Goal: Task Accomplishment & Management: Manage account settings

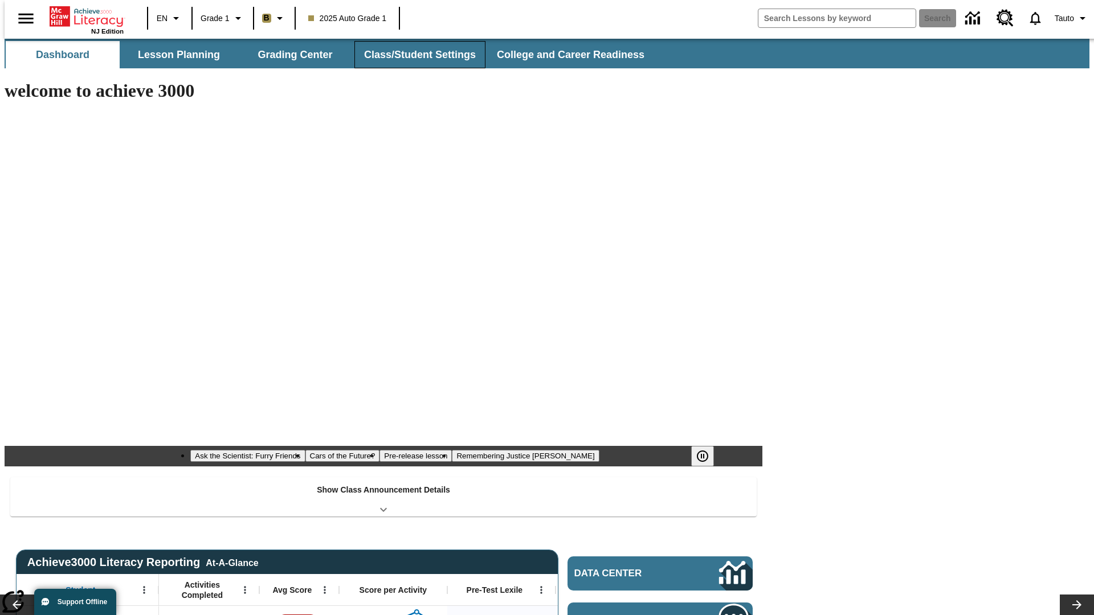
click at [414, 55] on button "Class/Student Settings" at bounding box center [419, 54] width 131 height 27
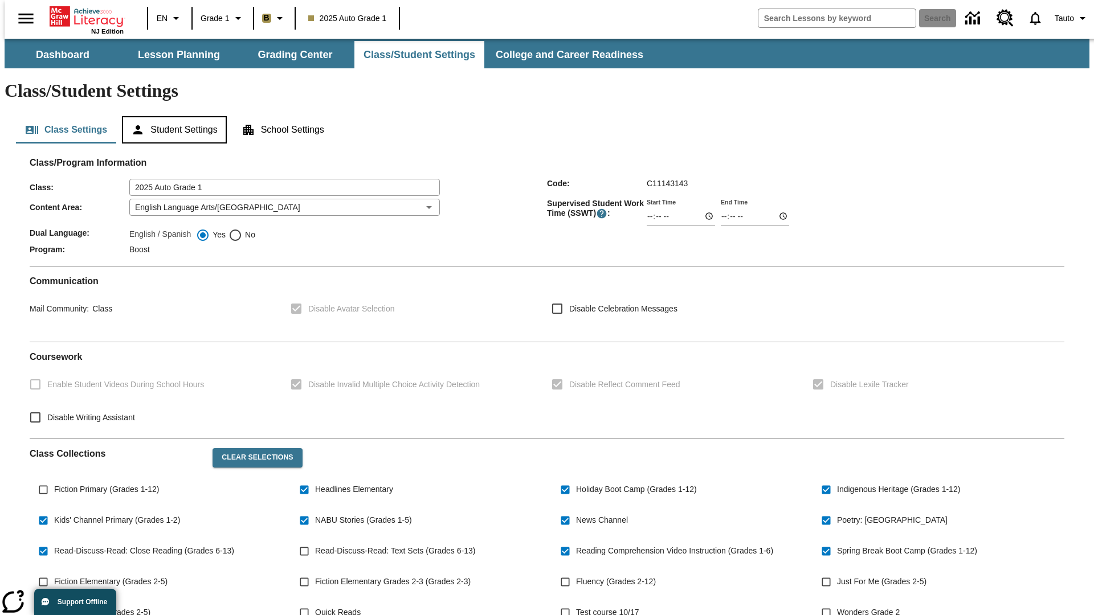
click at [172, 116] on button "Student Settings" at bounding box center [174, 129] width 104 height 27
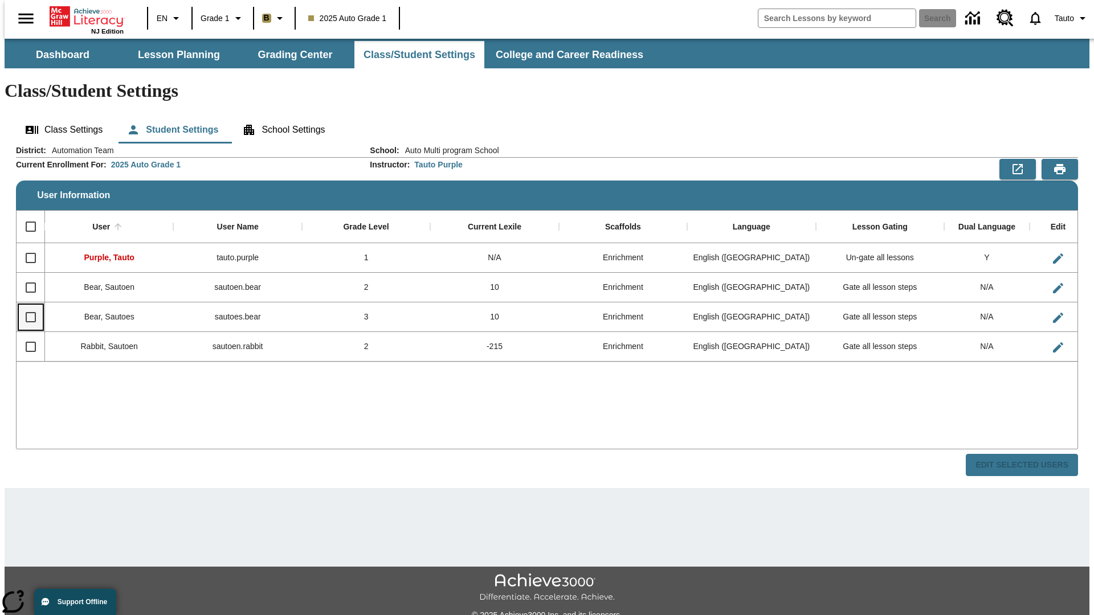
click at [26, 305] on input "Select row" at bounding box center [31, 317] width 24 height 24
checkbox input "true"
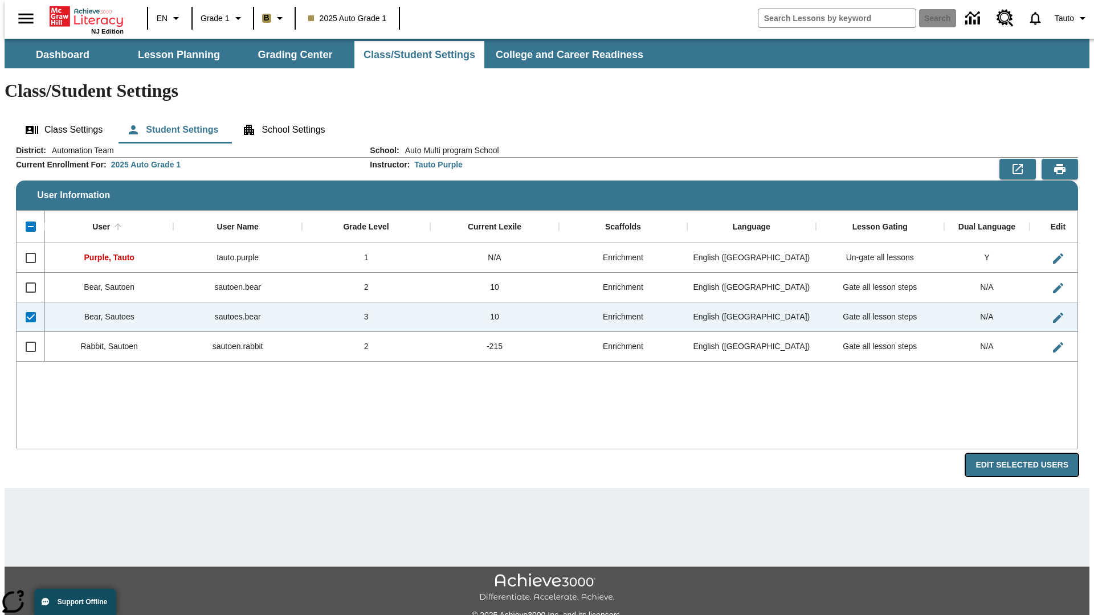
click at [1031, 454] on button "Edit Selected Users" at bounding box center [1022, 465] width 112 height 22
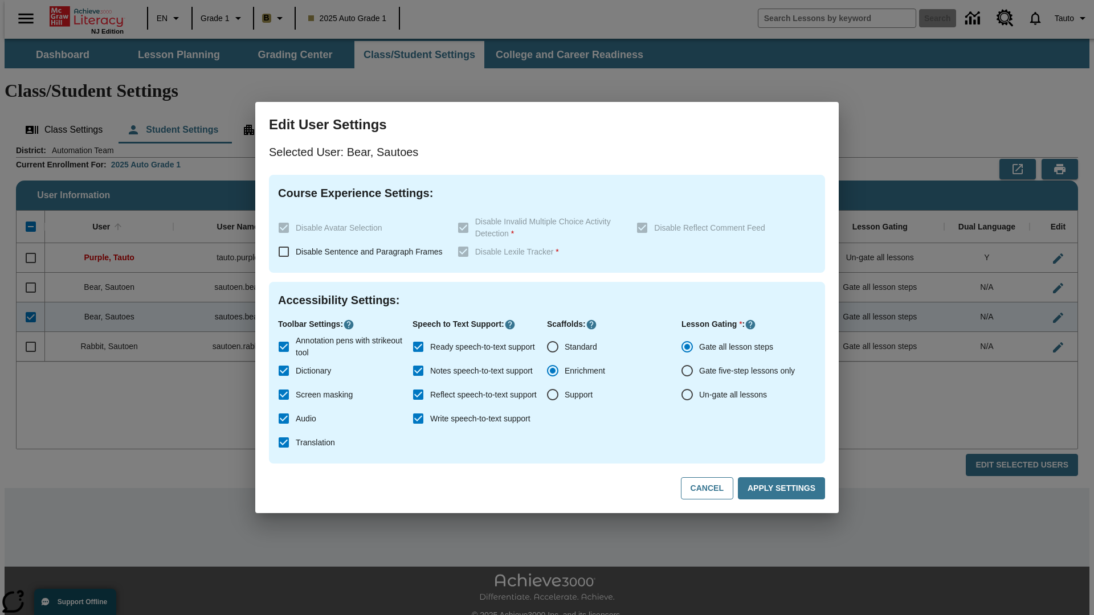
click at [687, 395] on input "Un-gate all lessons" at bounding box center [687, 395] width 24 height 24
radio input "true"
click at [783, 489] on button "Apply Settings" at bounding box center [781, 488] width 87 height 22
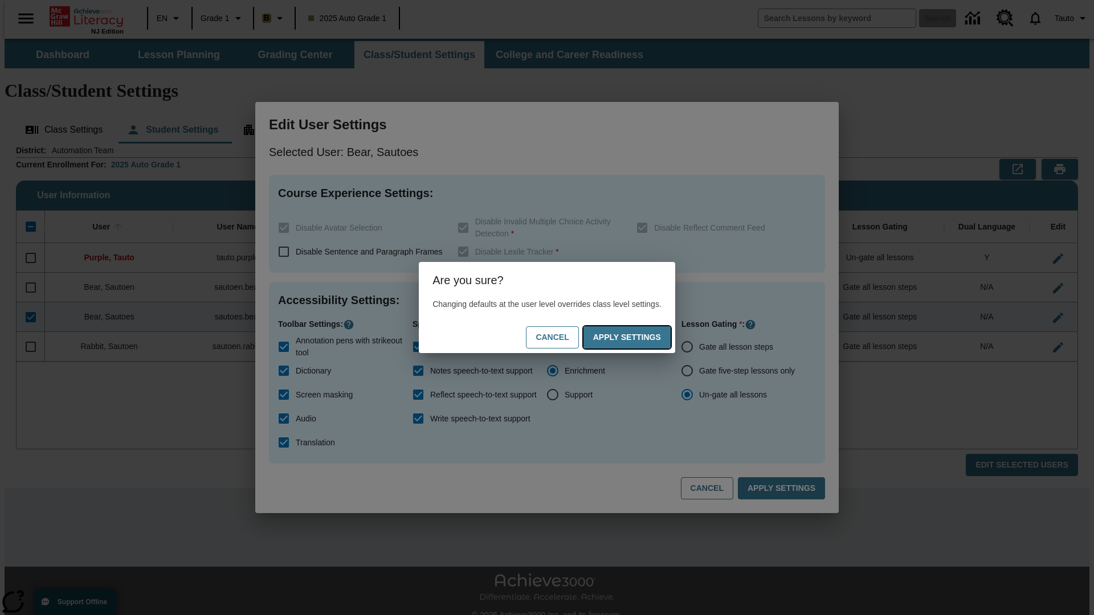
click at [638, 337] on button "Apply Settings" at bounding box center [626, 337] width 87 height 22
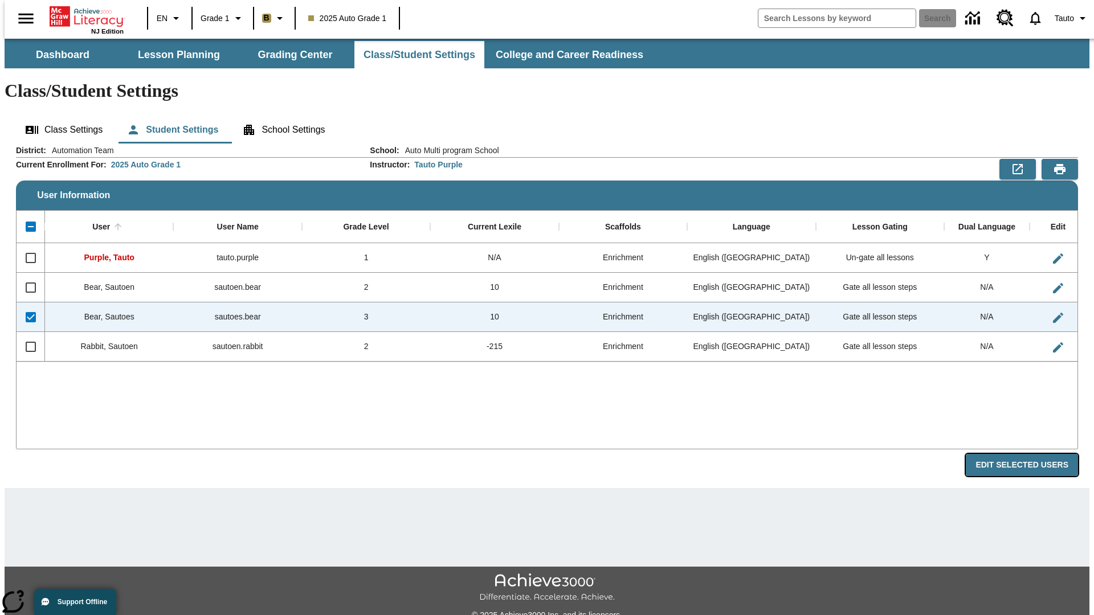
radio input "true"
checkbox input "false"
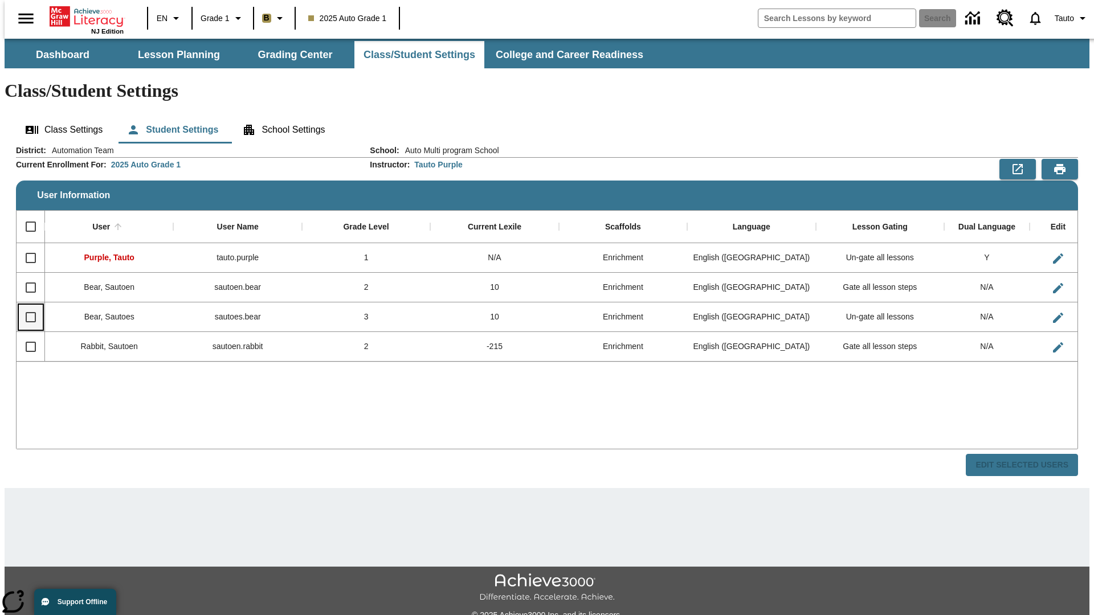
click at [26, 305] on input "Select row" at bounding box center [31, 317] width 24 height 24
checkbox input "true"
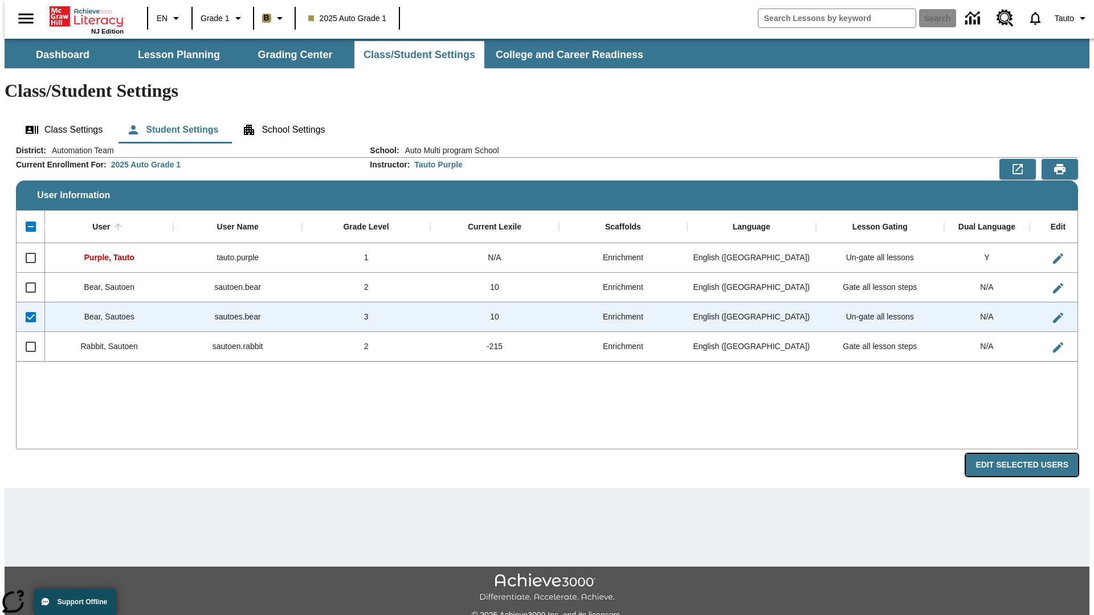
click at [1031, 454] on button "Edit Selected Users" at bounding box center [1022, 465] width 112 height 22
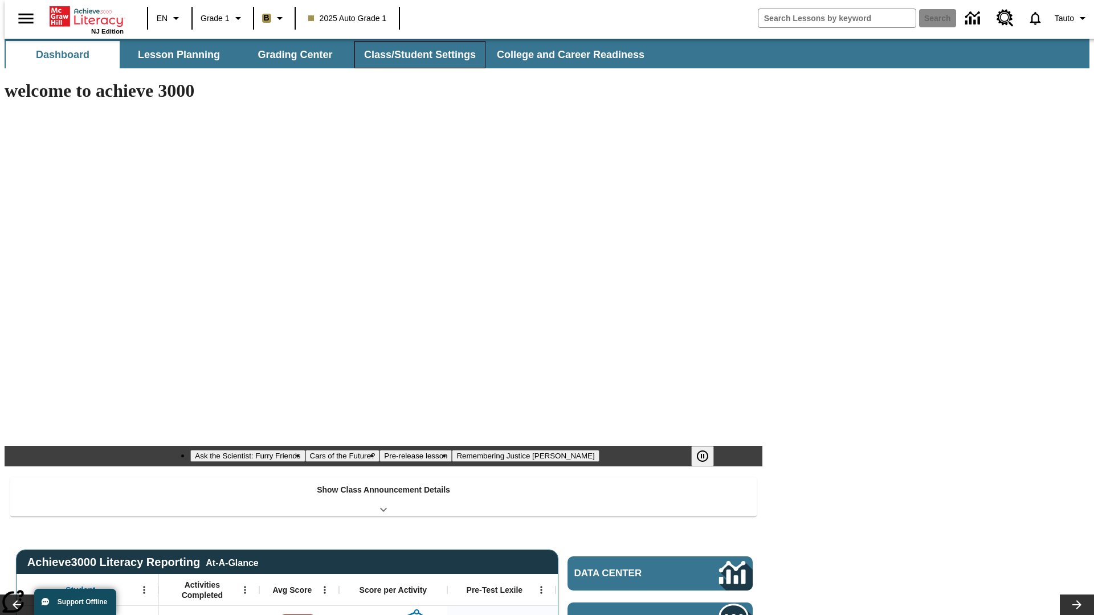
click at [414, 55] on button "Class/Student Settings" at bounding box center [419, 54] width 131 height 27
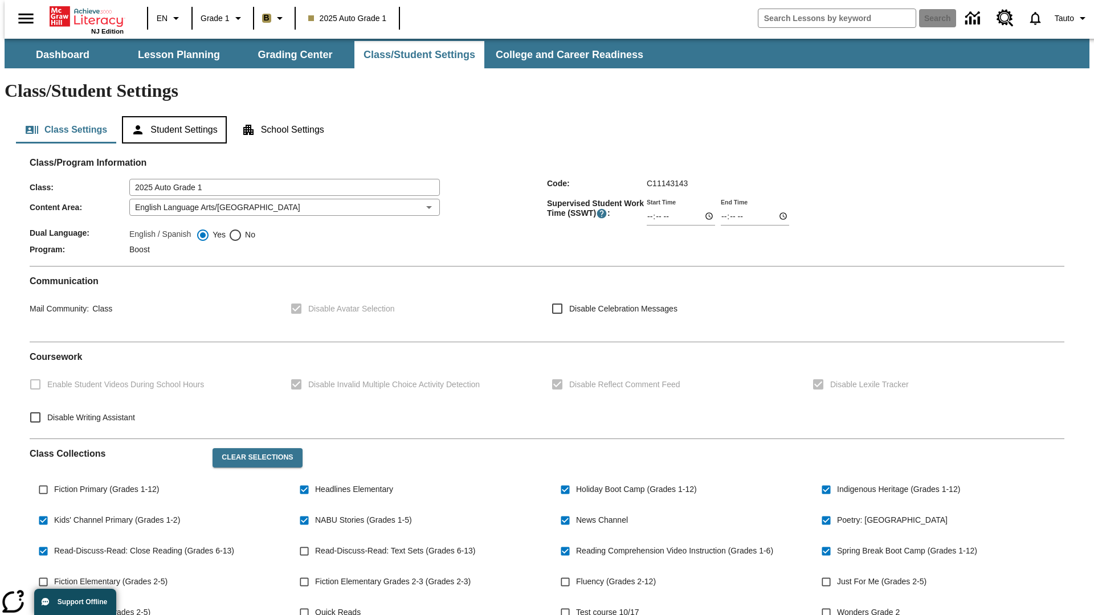
click at [172, 116] on button "Student Settings" at bounding box center [174, 129] width 104 height 27
